Goal: Find contact information: Find contact information

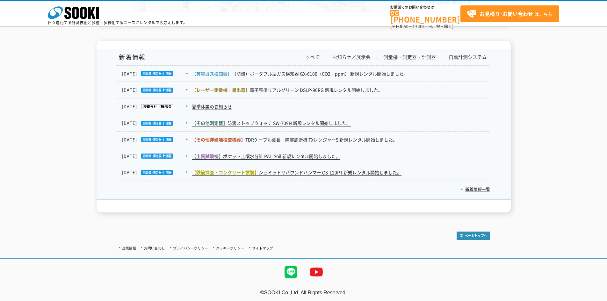
scroll to position [1035, 0]
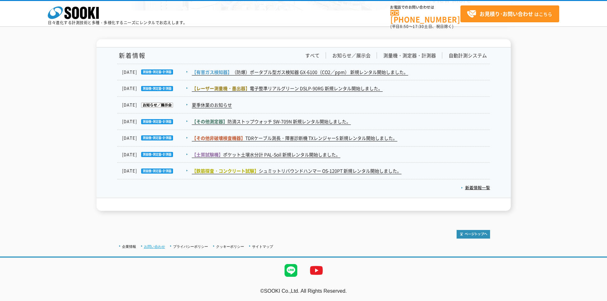
click at [155, 245] on link "お問い合わせ" at bounding box center [154, 247] width 21 height 4
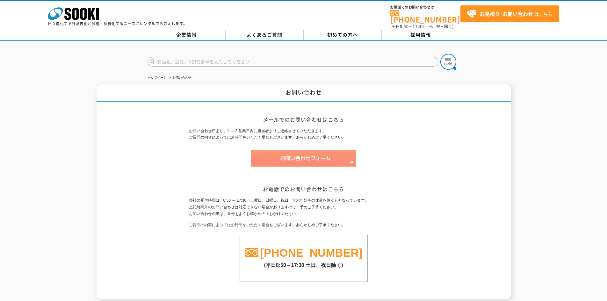
click at [264, 160] on img at bounding box center [303, 158] width 105 height 16
